Goal: Transaction & Acquisition: Purchase product/service

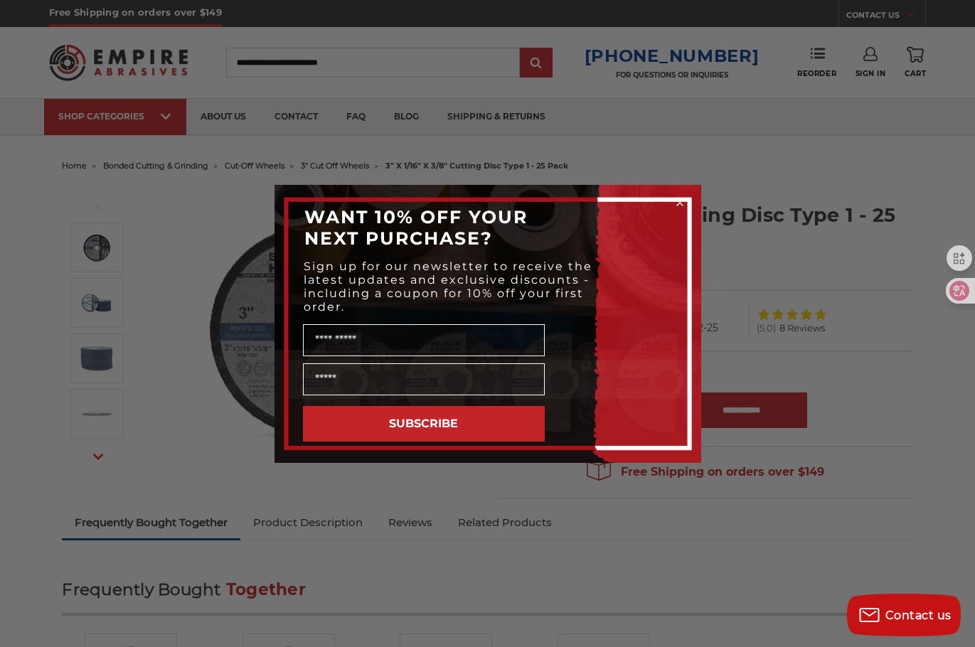
click at [801, 312] on div "Close dialog WANT 10% OFF YOUR NEXT PURCHASE? Sign up for our newsletter to rec…" at bounding box center [487, 323] width 975 height 647
click at [684, 201] on circle "Close dialog" at bounding box center [680, 203] width 14 height 14
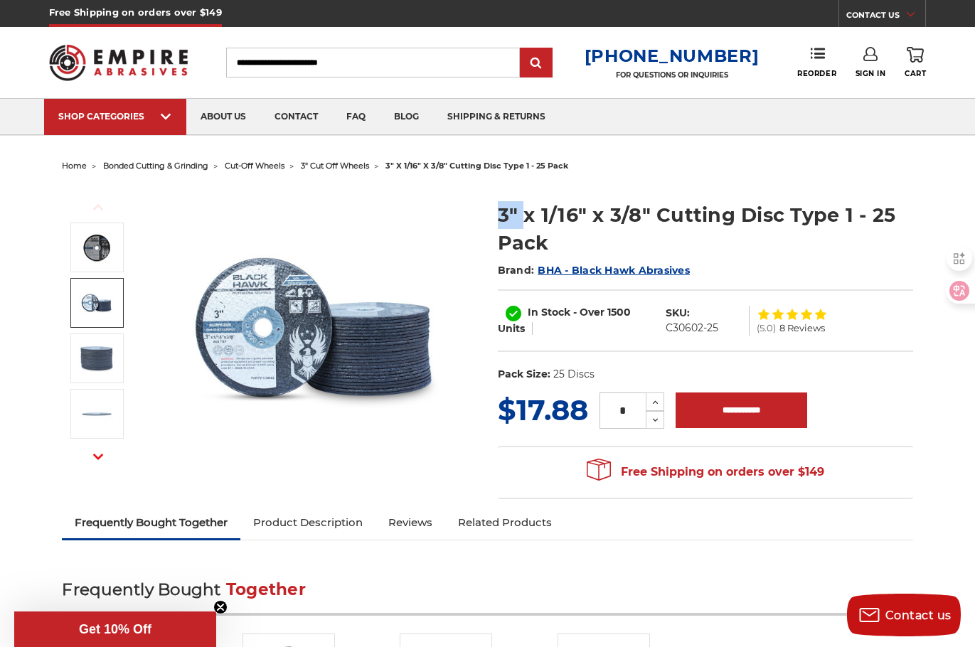
drag, startPoint x: 513, startPoint y: 209, endPoint x: 614, endPoint y: 222, distance: 101.8
click at [600, 220] on h1 "3" x 1/16" x 3/8" Cutting Disc Type 1 - 25 Pack" at bounding box center [705, 228] width 415 height 55
click at [614, 222] on h1 "3" x 1/16" x 3/8" Cutting Disc Type 1 - 25 Pack" at bounding box center [705, 228] width 415 height 55
click at [287, 345] on img at bounding box center [316, 328] width 284 height 284
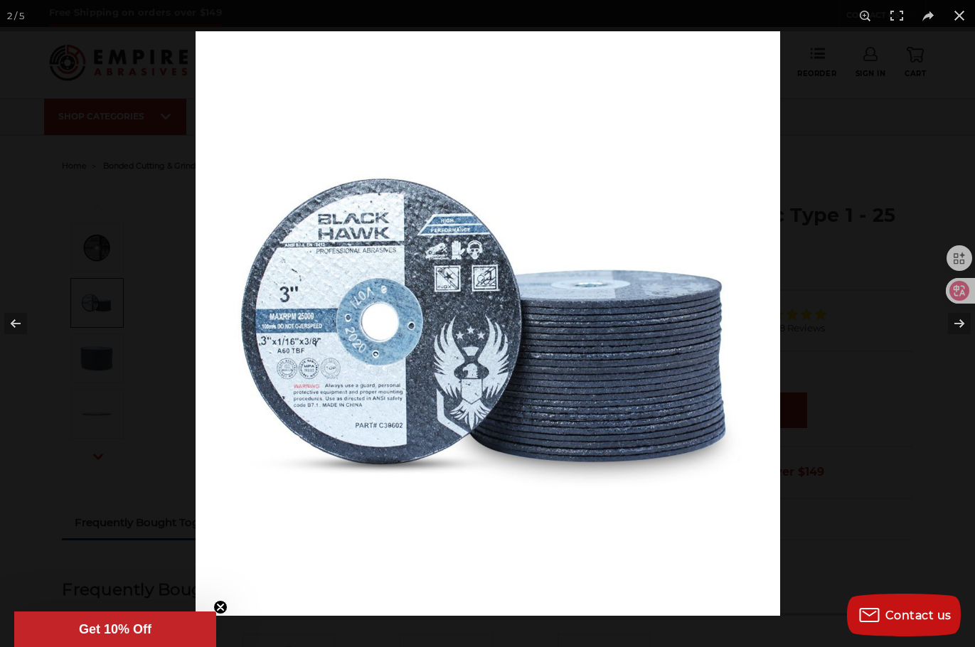
click at [441, 326] on img at bounding box center [488, 323] width 585 height 585
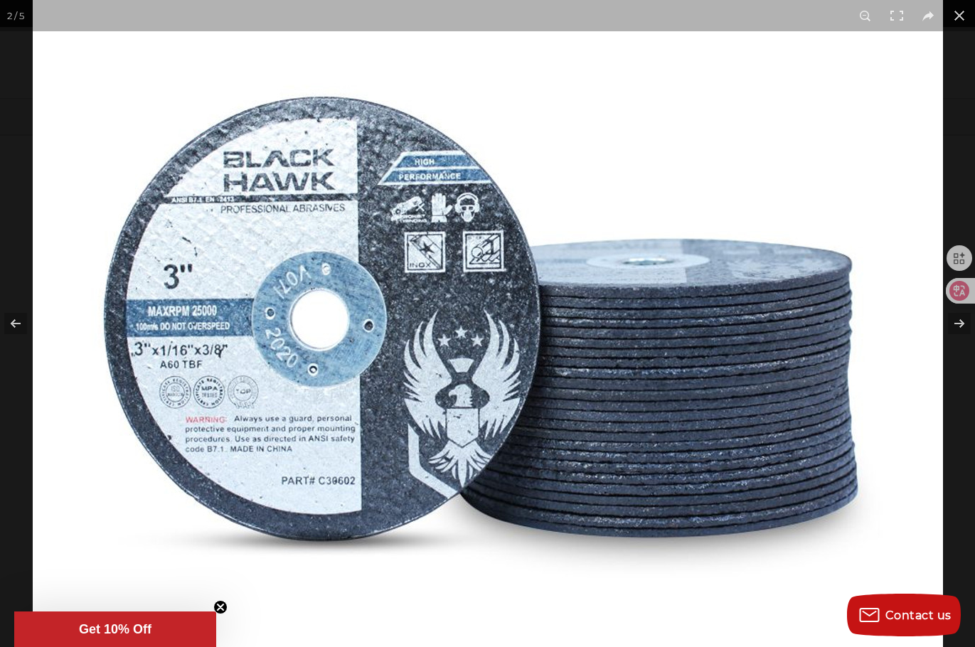
click at [439, 326] on img at bounding box center [488, 322] width 910 height 910
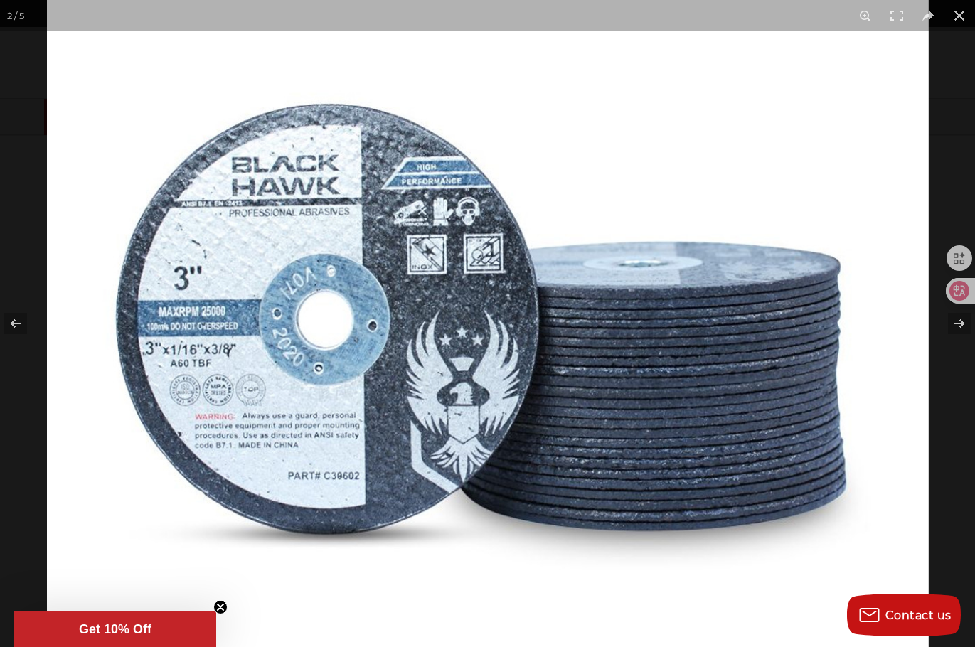
click at [439, 326] on img at bounding box center [488, 322] width 882 height 882
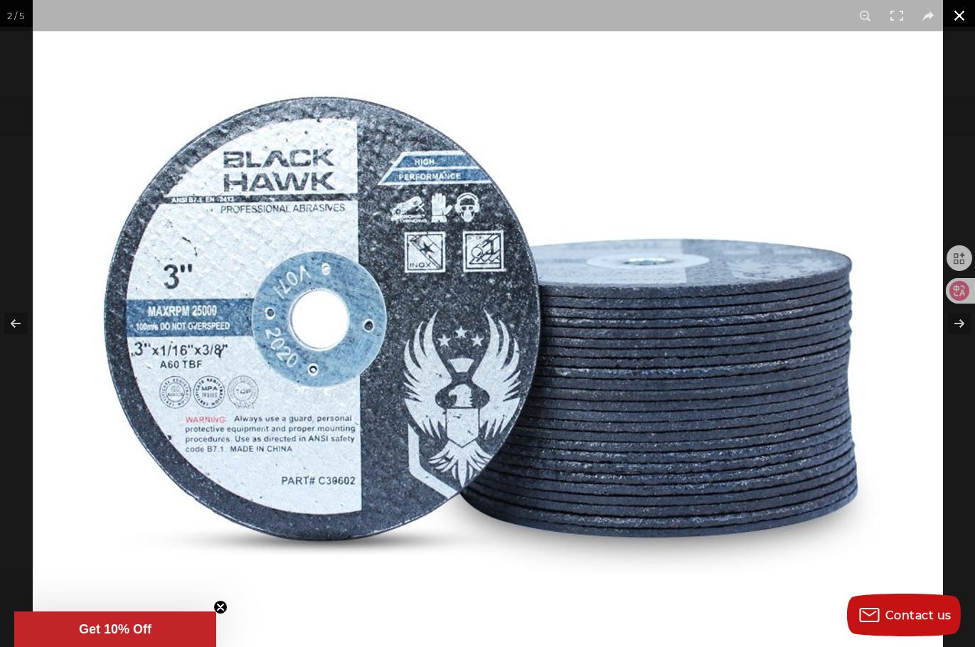
click at [958, 11] on button at bounding box center [959, 15] width 31 height 31
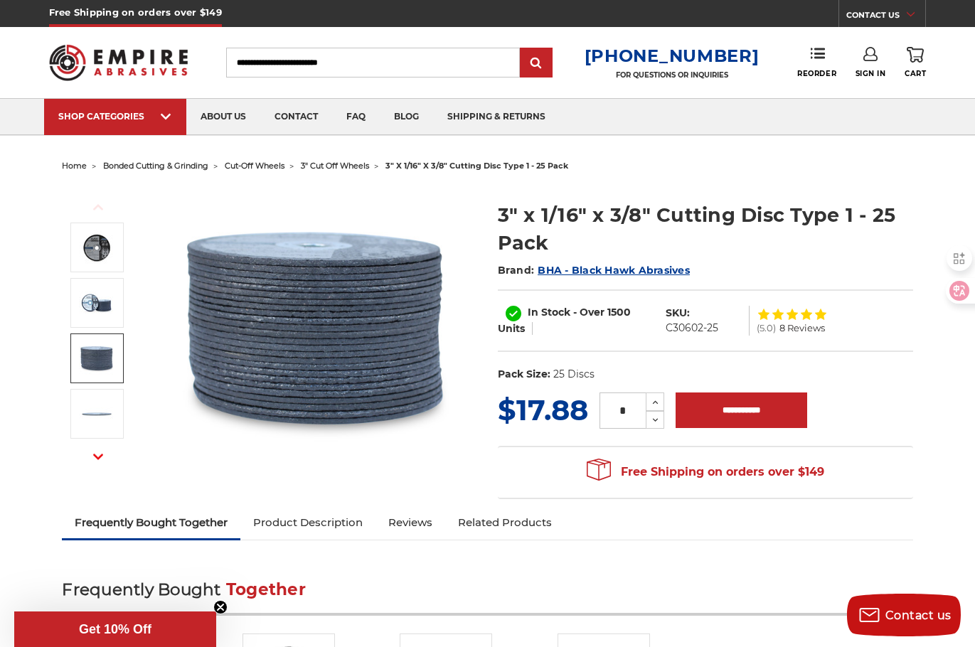
click at [84, 368] on img at bounding box center [97, 359] width 36 height 36
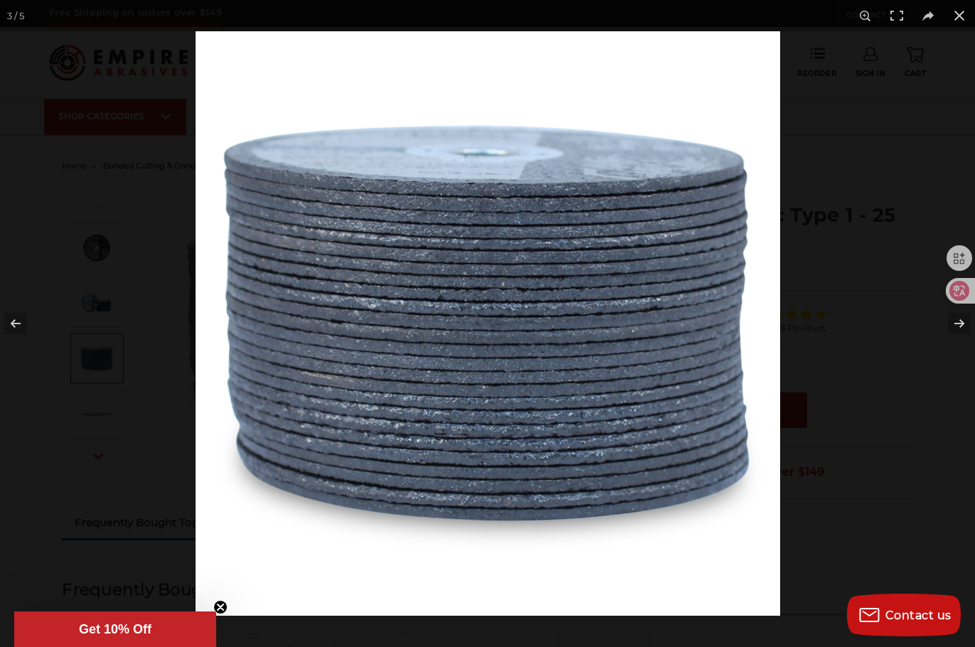
click at [90, 416] on div at bounding box center [487, 323] width 975 height 647
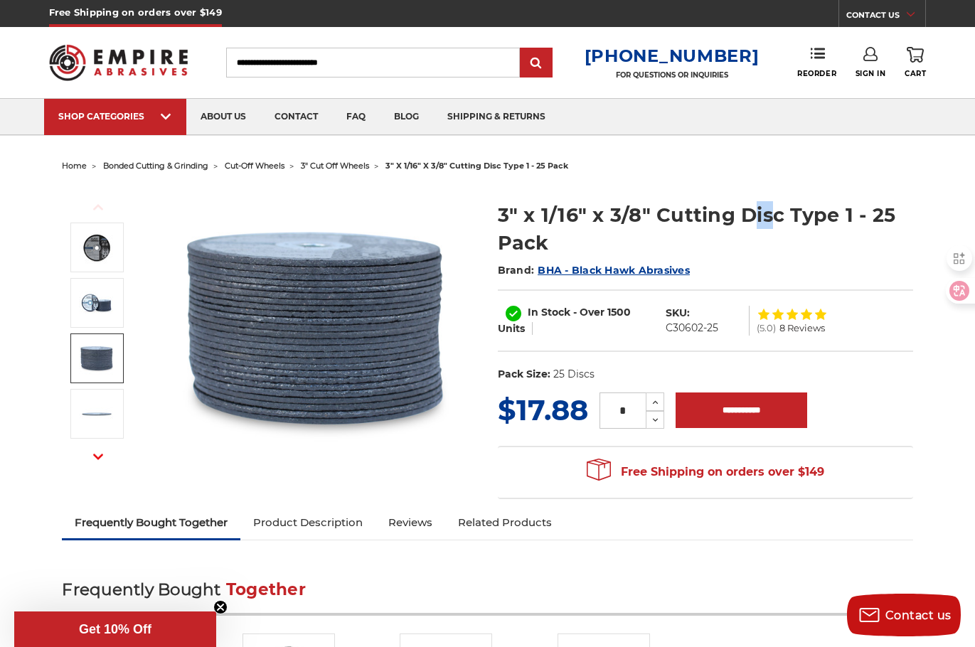
drag, startPoint x: 771, startPoint y: 208, endPoint x: 890, endPoint y: 203, distance: 119.6
click at [880, 203] on h1 "3" x 1/16" x 3/8" Cutting Disc Type 1 - 25 Pack" at bounding box center [705, 228] width 415 height 55
click at [916, 201] on section "3" x 1/16" x 3/8" Cutting Disc Type 1 - 25 Pack Brand: BHA - Black Hawk Abrasiv…" at bounding box center [705, 287] width 435 height 203
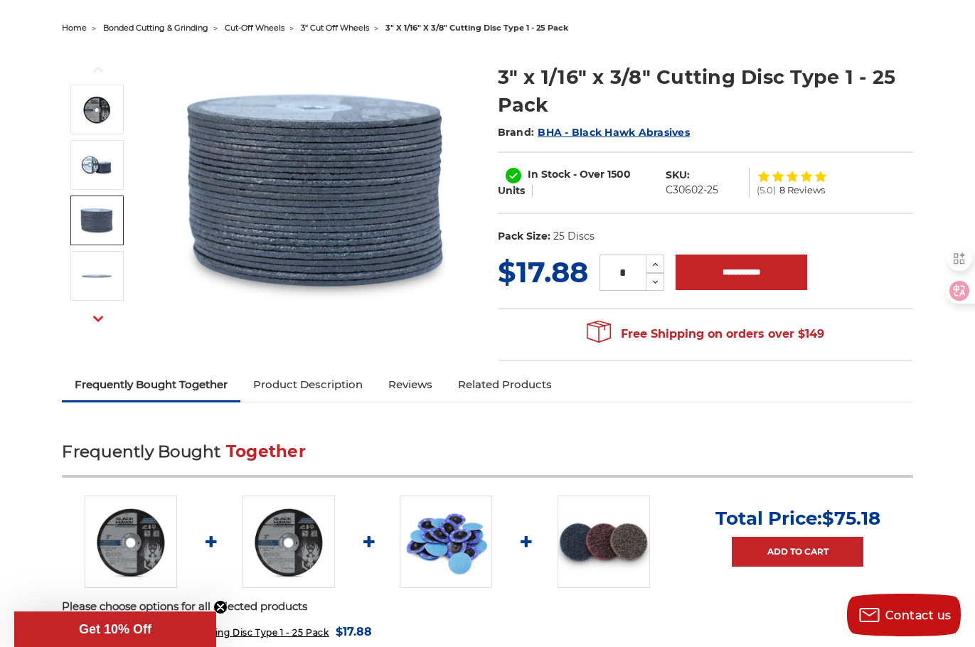
scroll to position [142, 0]
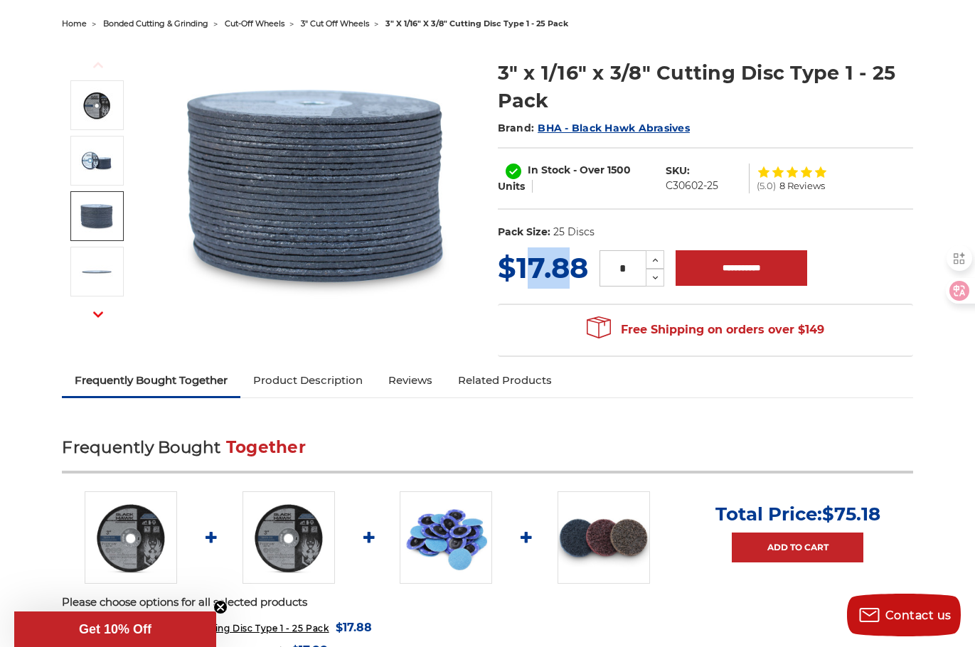
drag, startPoint x: 532, startPoint y: 265, endPoint x: 580, endPoint y: 279, distance: 49.7
click at [580, 279] on span "$17.88" at bounding box center [543, 267] width 90 height 35
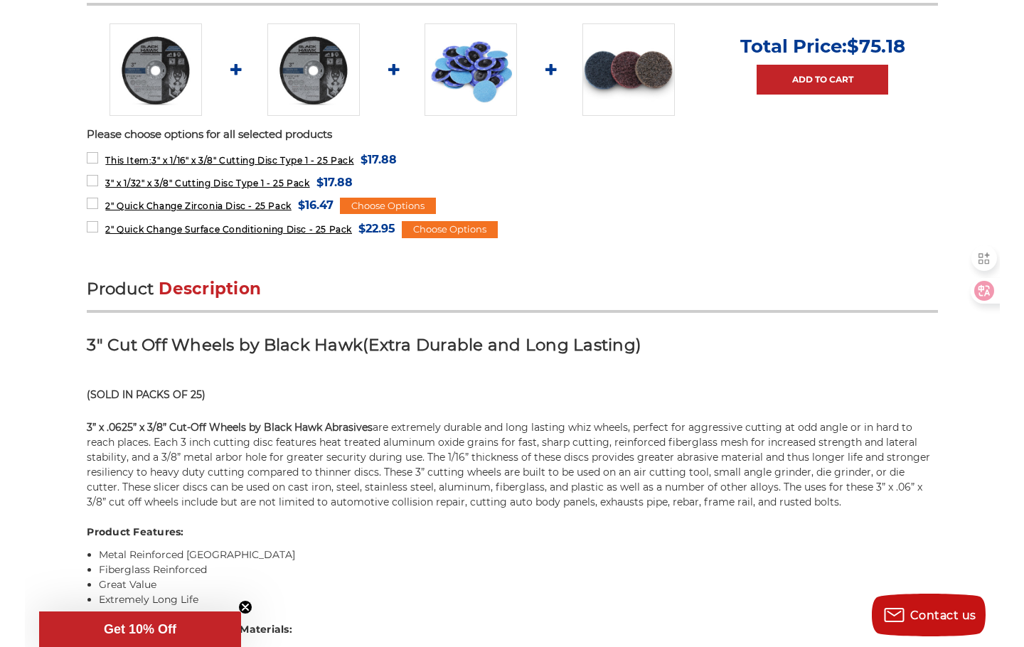
scroll to position [0, 0]
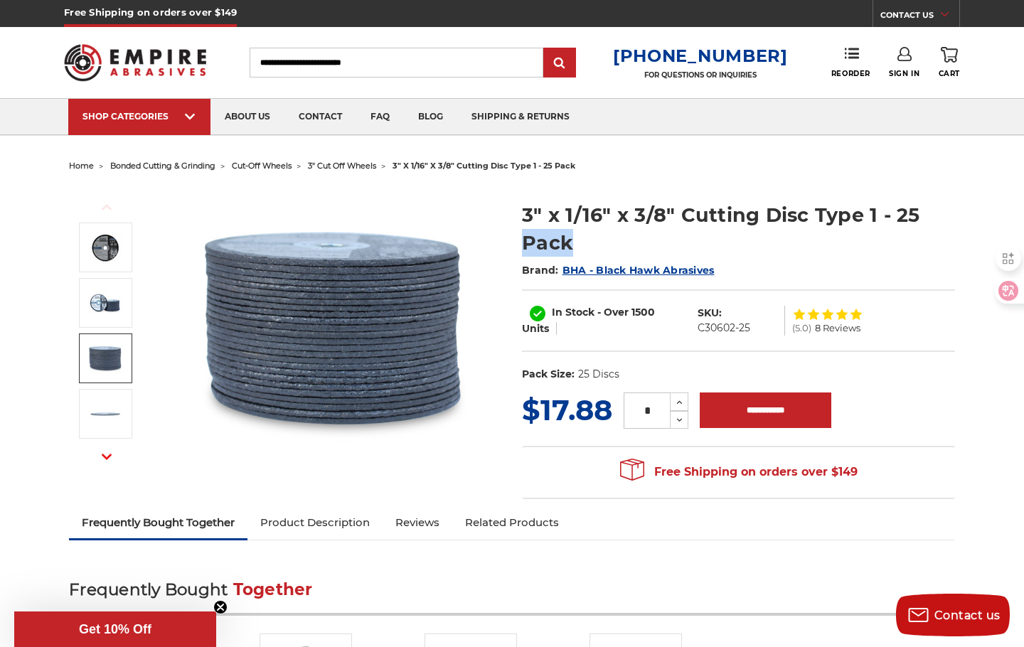
drag, startPoint x: 857, startPoint y: 238, endPoint x: 546, endPoint y: 240, distance: 310.8
click at [602, 250] on h1 "3" x 1/16" x 3/8" Cutting Disc Type 1 - 25 Pack" at bounding box center [738, 228] width 433 height 55
click at [548, 213] on h1 "3" x 1/16" x 3/8" Cutting Disc Type 1 - 25 Pack" at bounding box center [738, 228] width 433 height 55
